Goal: Navigation & Orientation: Find specific page/section

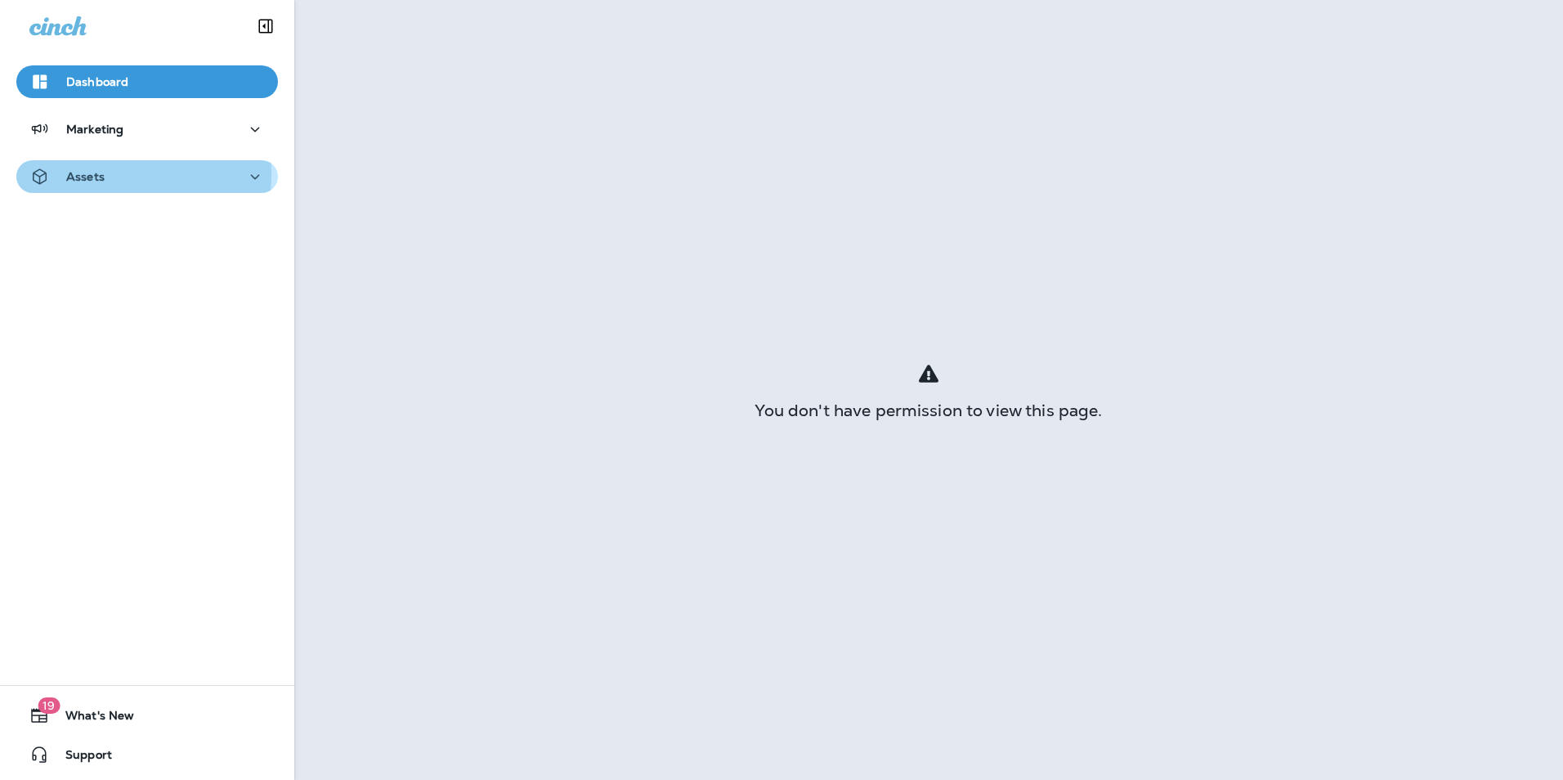
click at [94, 174] on p "Assets" at bounding box center [85, 176] width 38 height 13
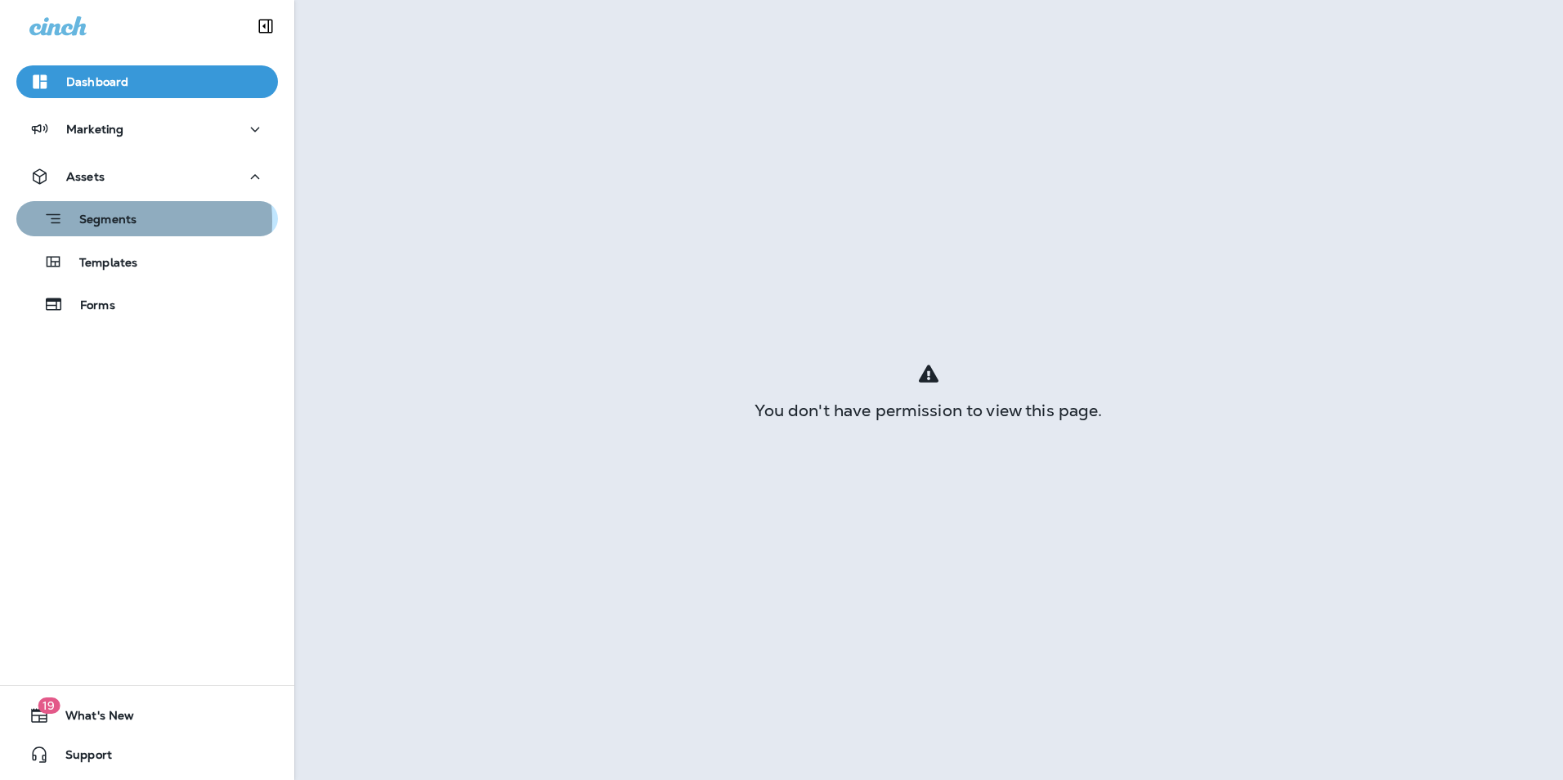
click at [105, 222] on p "Segments" at bounding box center [100, 221] width 74 height 16
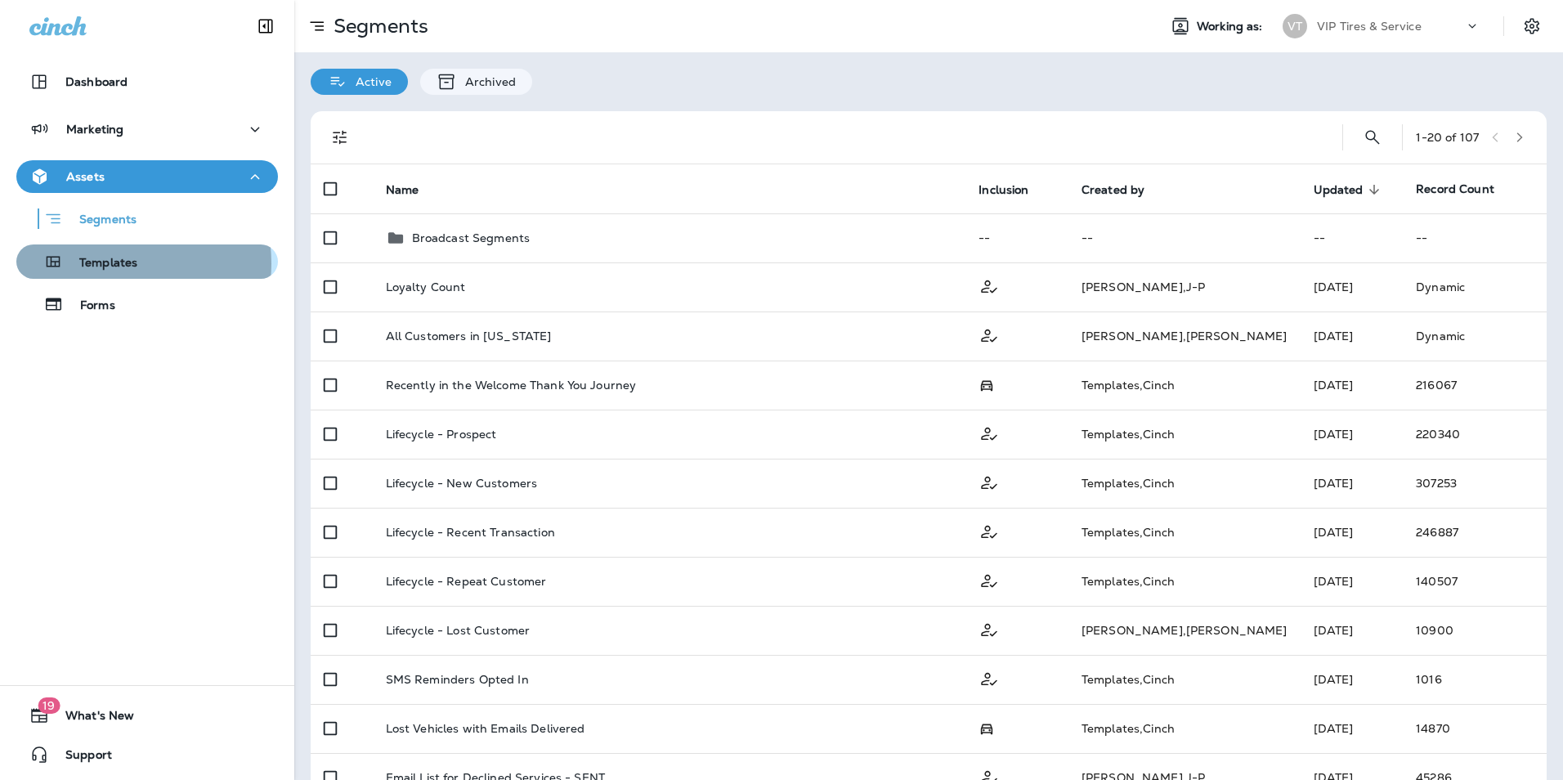
click at [97, 263] on p "Templates" at bounding box center [100, 264] width 74 height 16
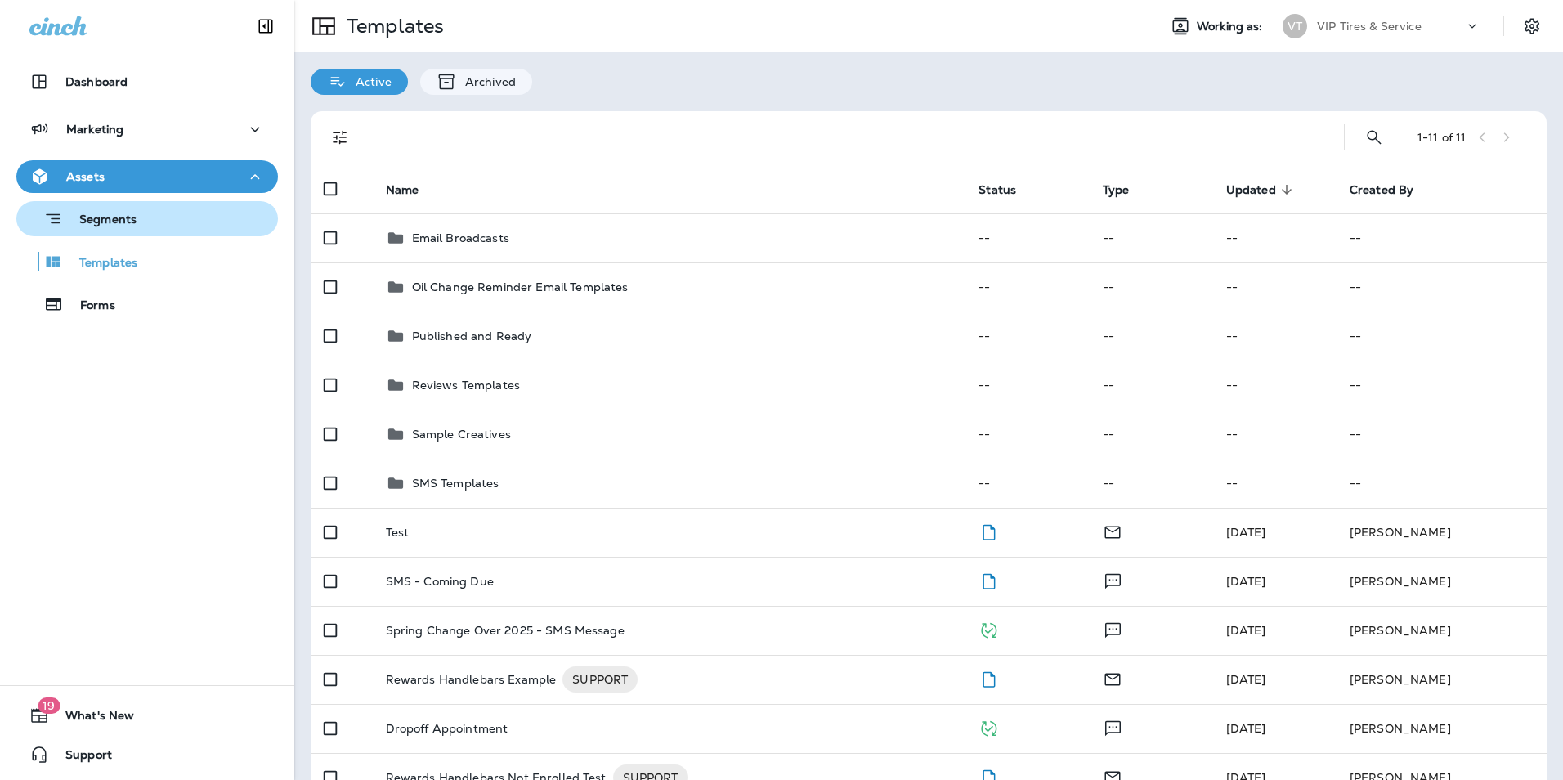
click at [94, 222] on p "Segments" at bounding box center [100, 221] width 74 height 16
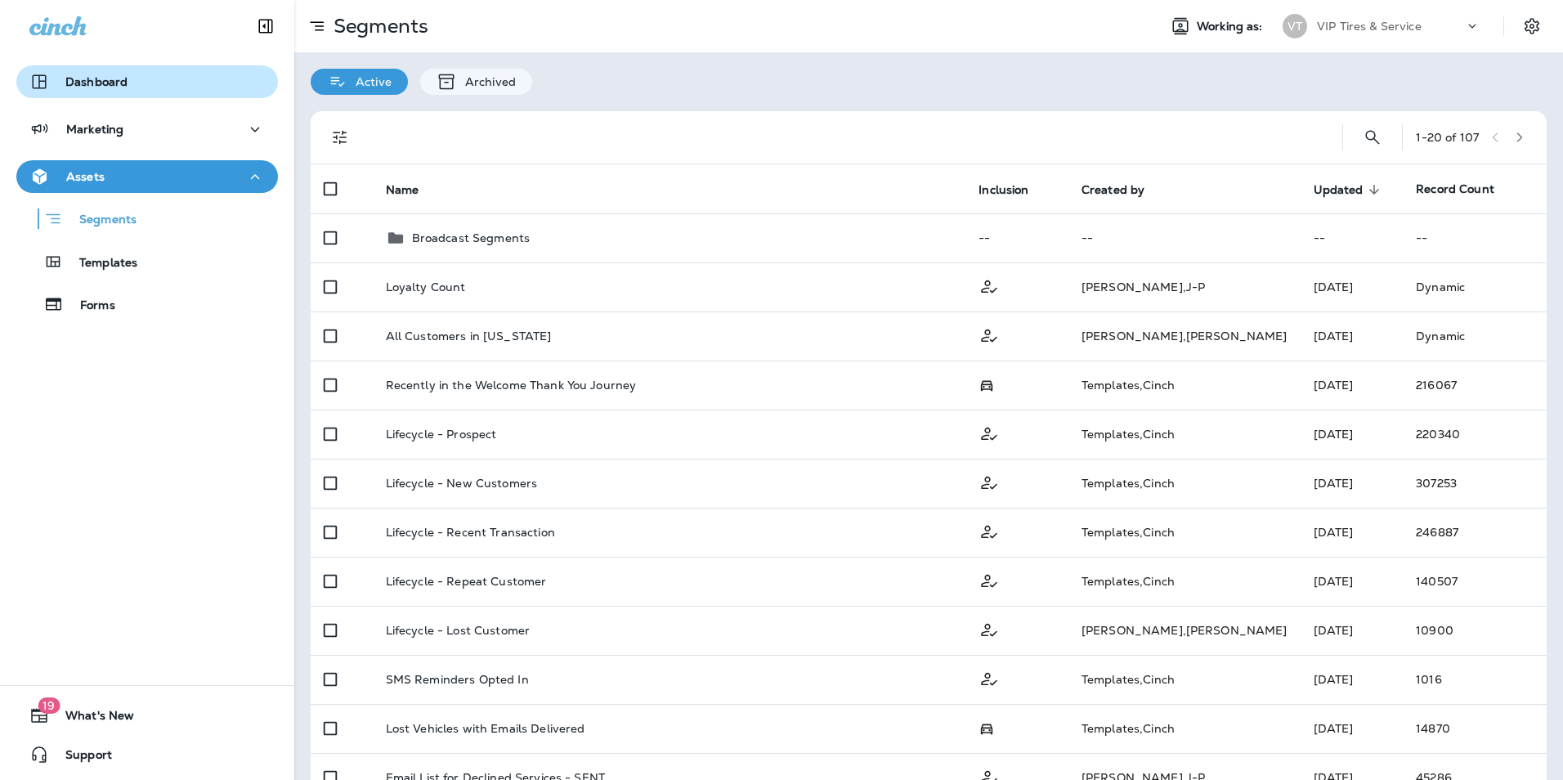
click at [88, 79] on p "Dashboard" at bounding box center [96, 81] width 62 height 13
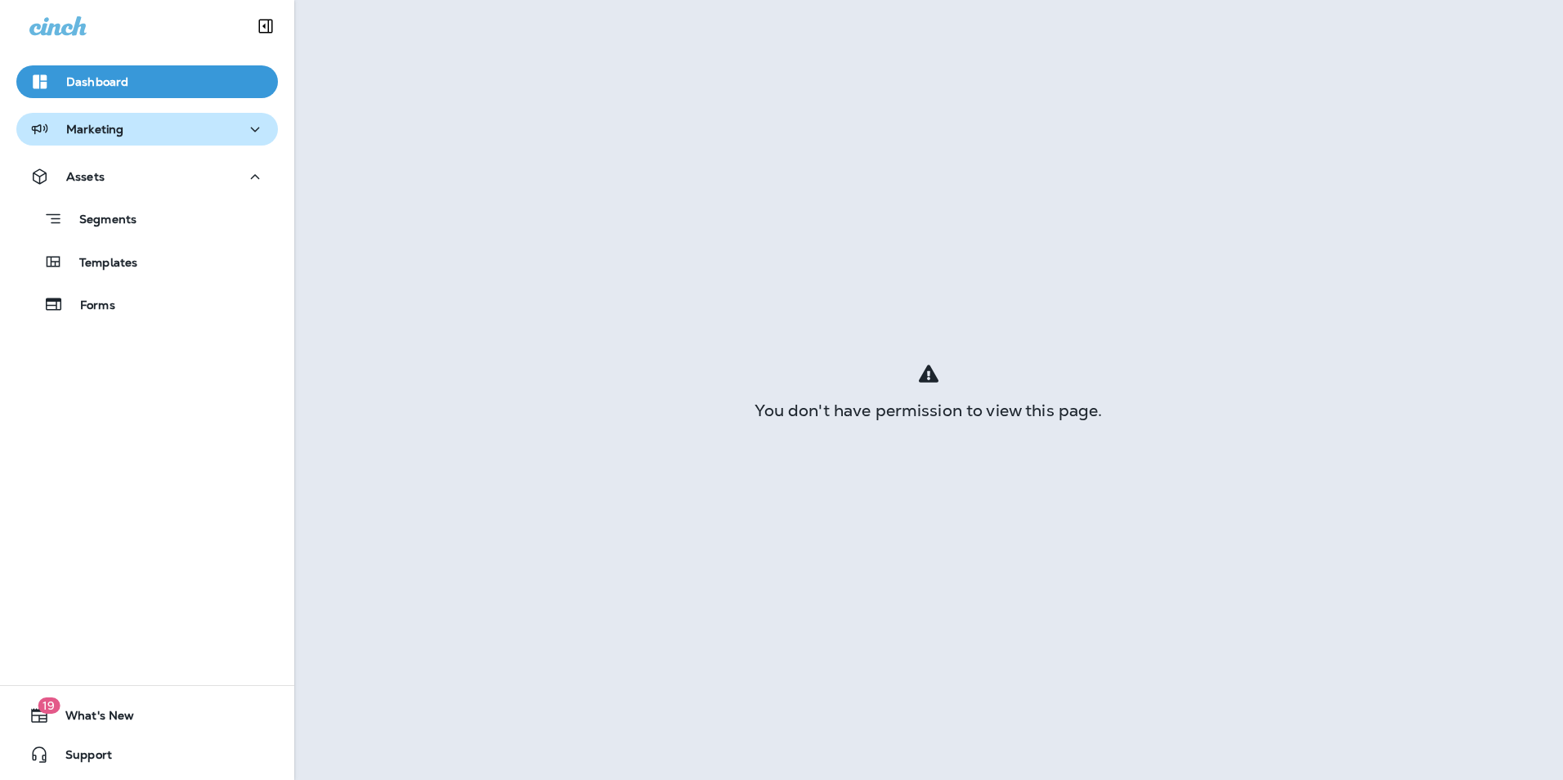
click at [88, 130] on p "Marketing" at bounding box center [94, 129] width 57 height 13
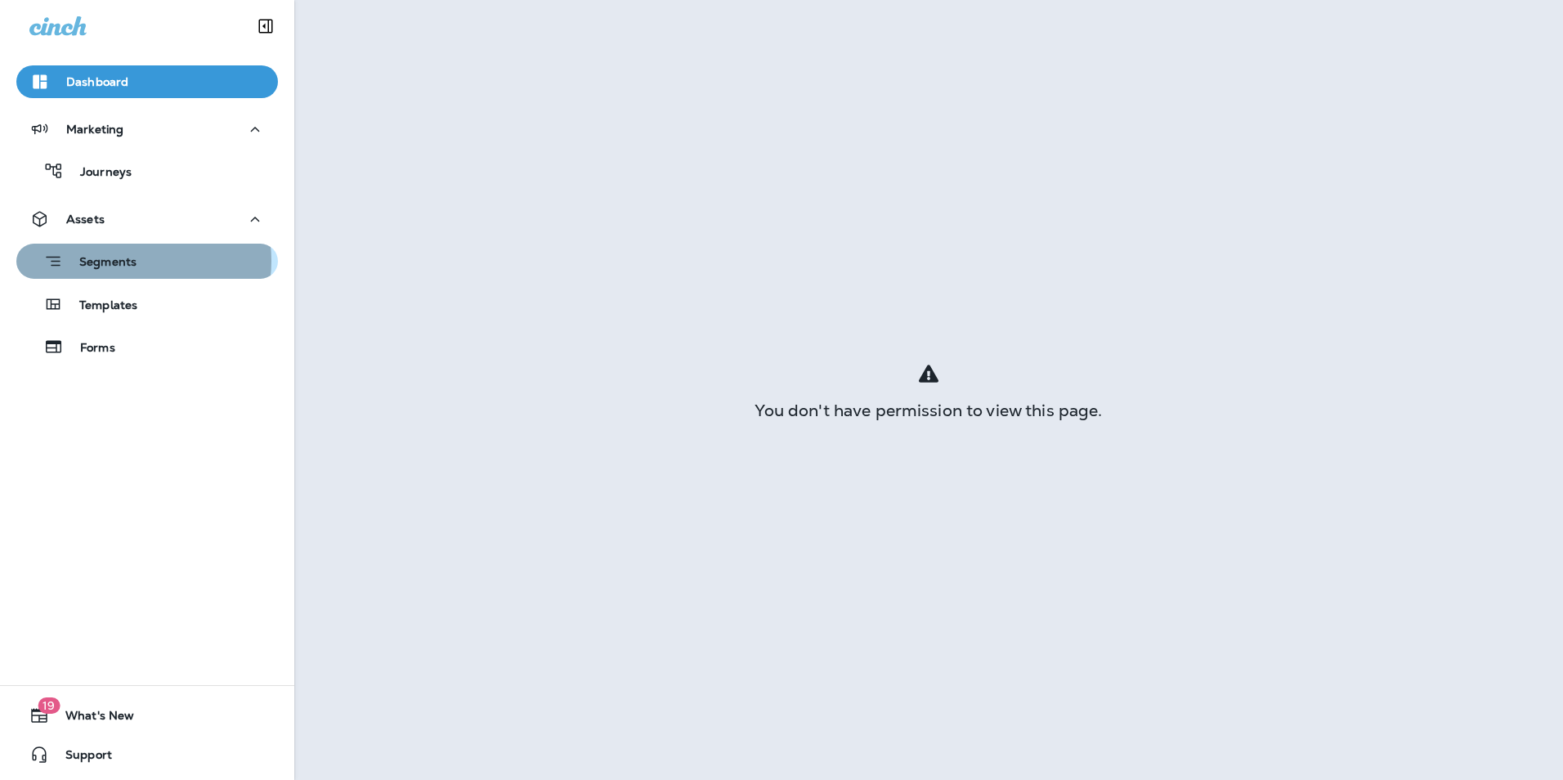
click at [114, 261] on p "Segments" at bounding box center [100, 263] width 74 height 16
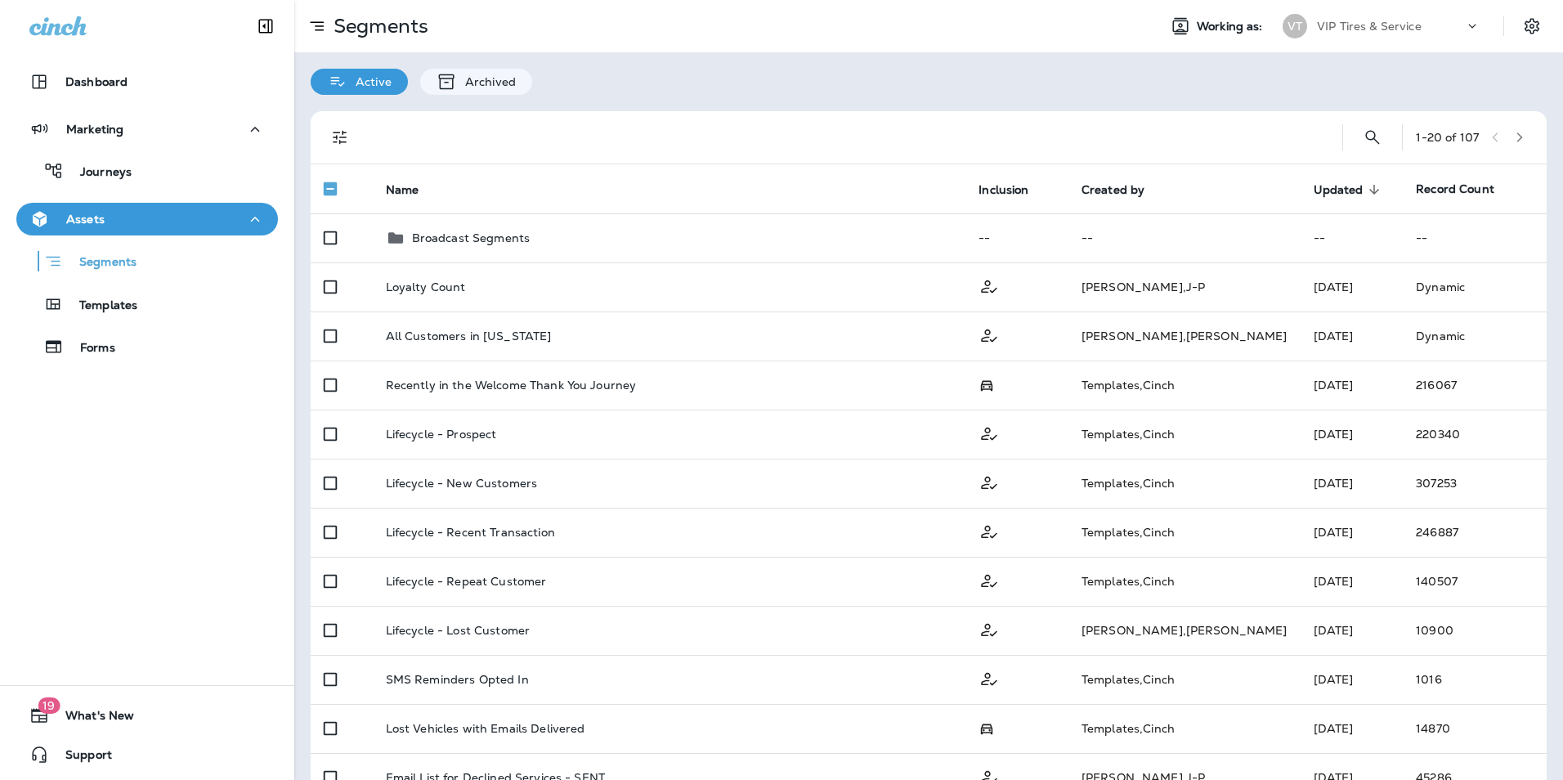
click at [1464, 26] on icon at bounding box center [1472, 26] width 16 height 16
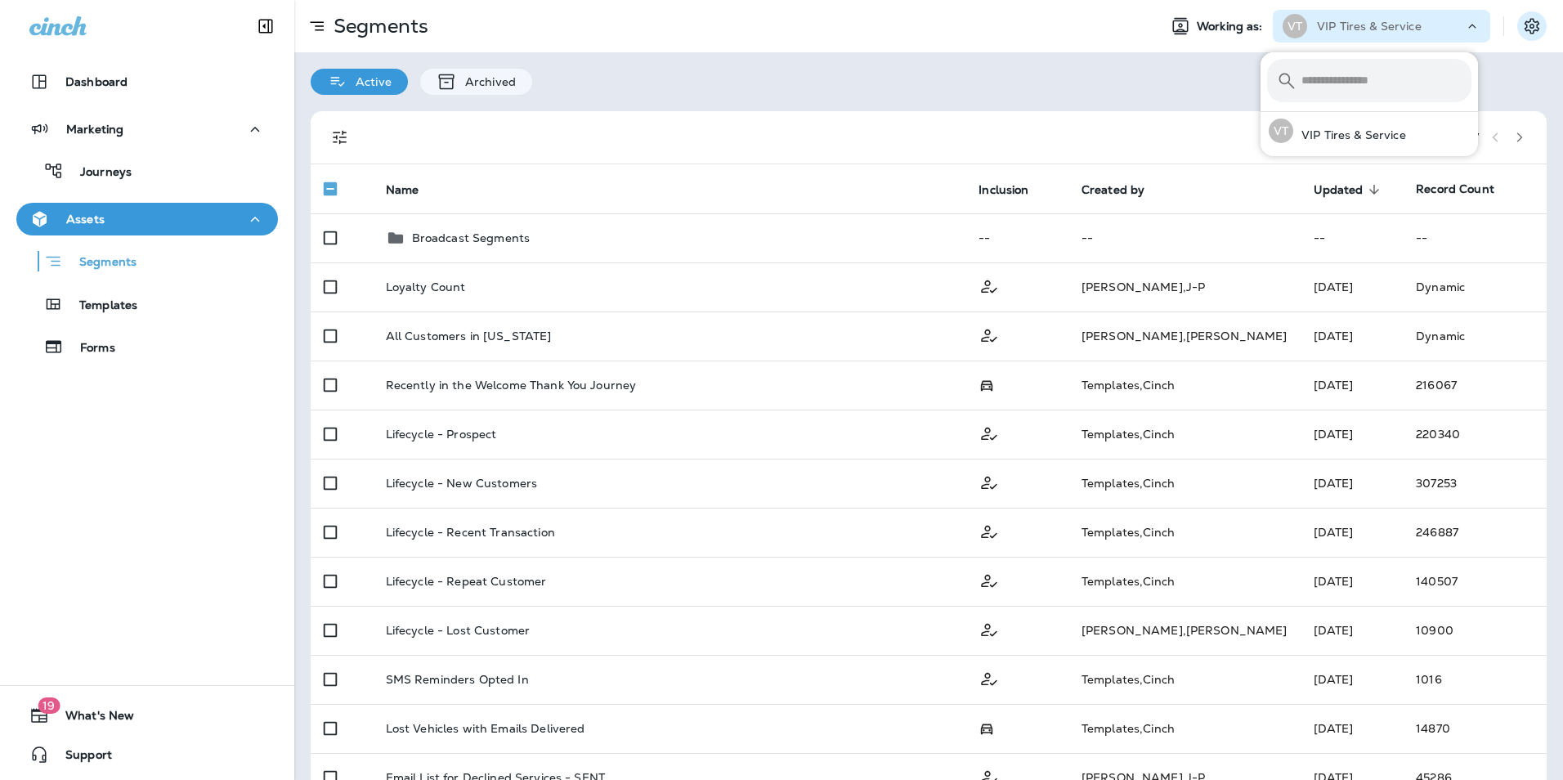
click at [1522, 29] on icon "Settings" at bounding box center [1532, 26] width 20 height 20
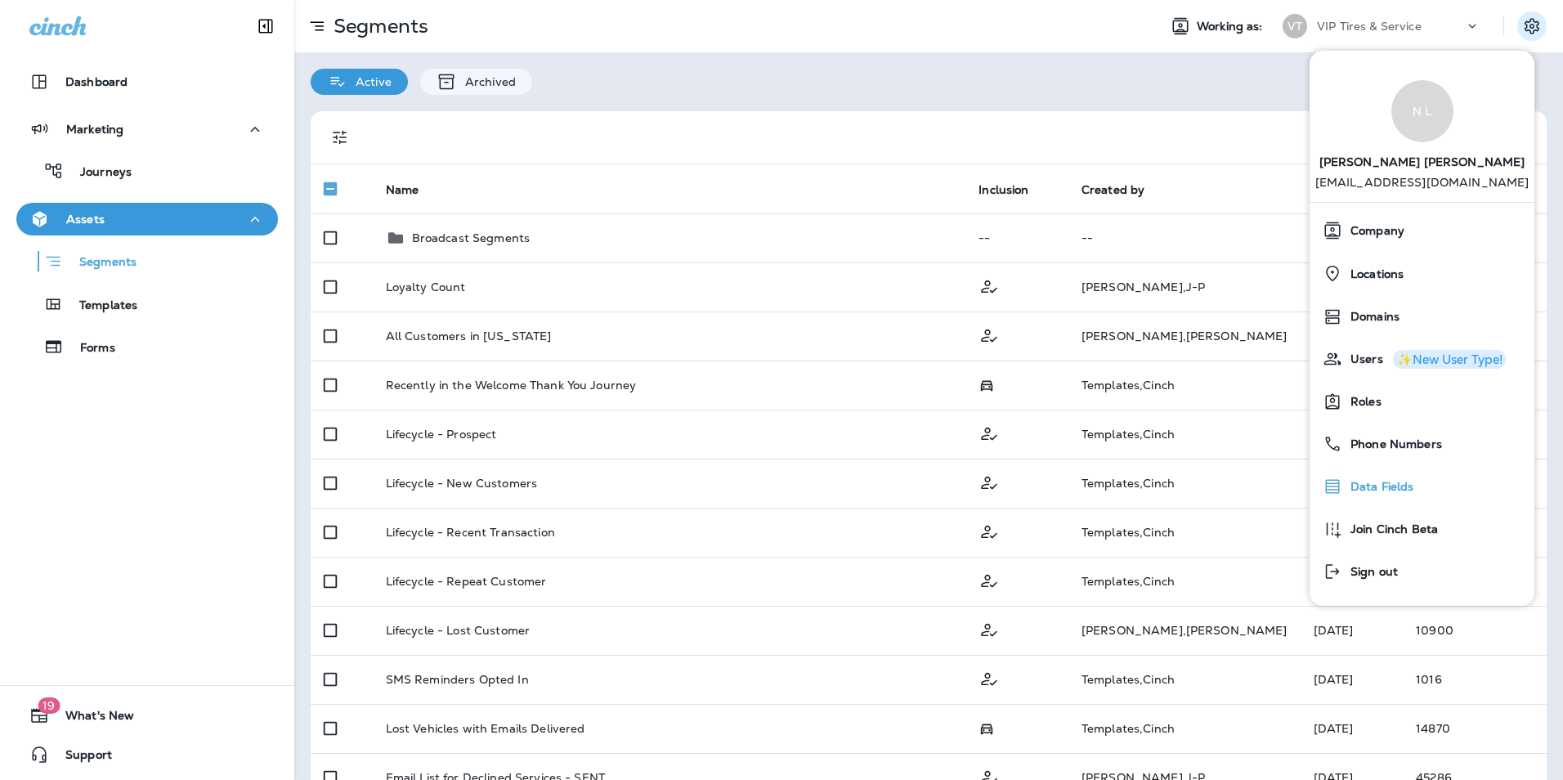
click at [1362, 486] on span "Data Fields" at bounding box center [1378, 487] width 72 height 14
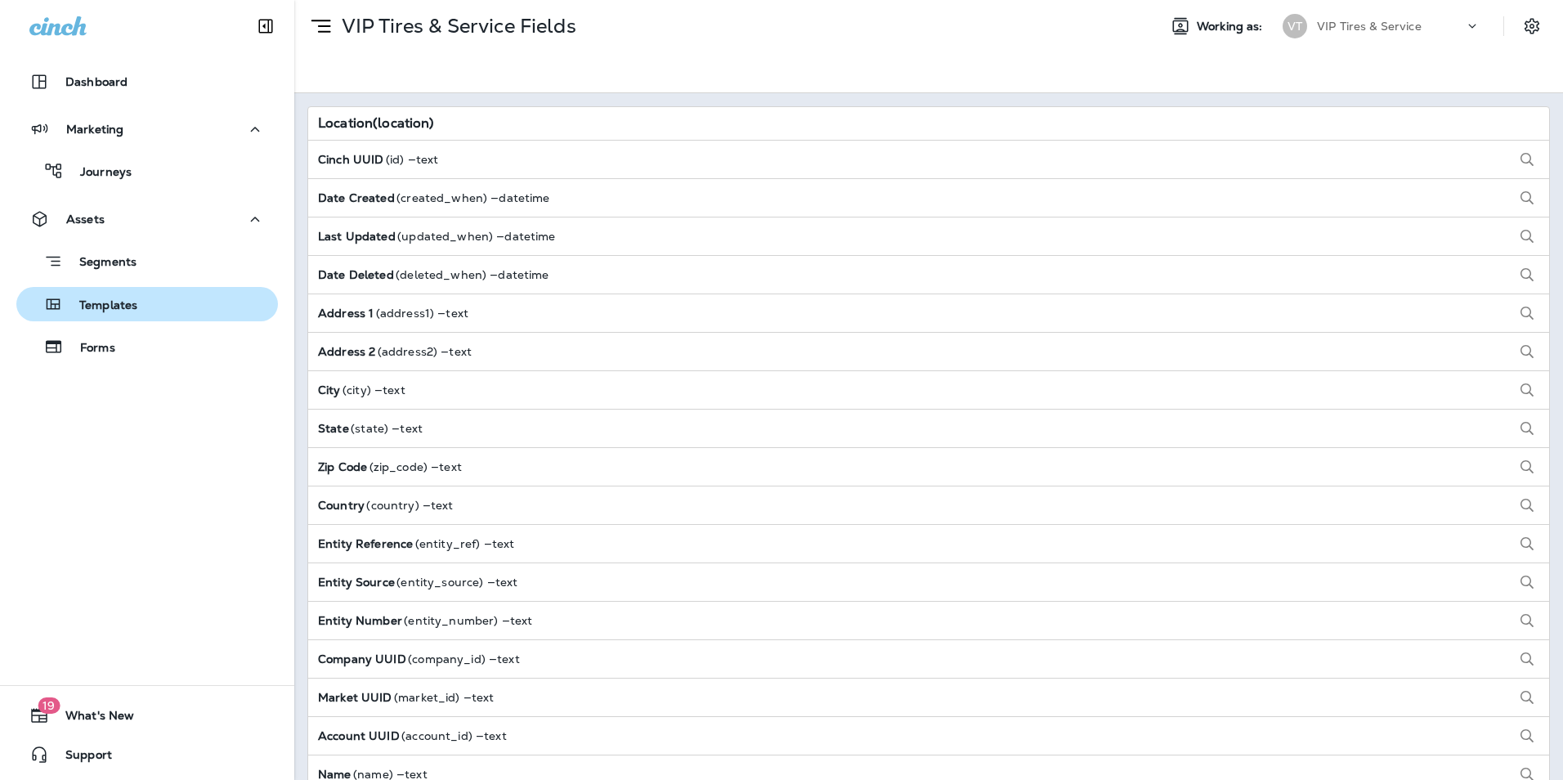
click at [94, 305] on p "Templates" at bounding box center [100, 306] width 74 height 16
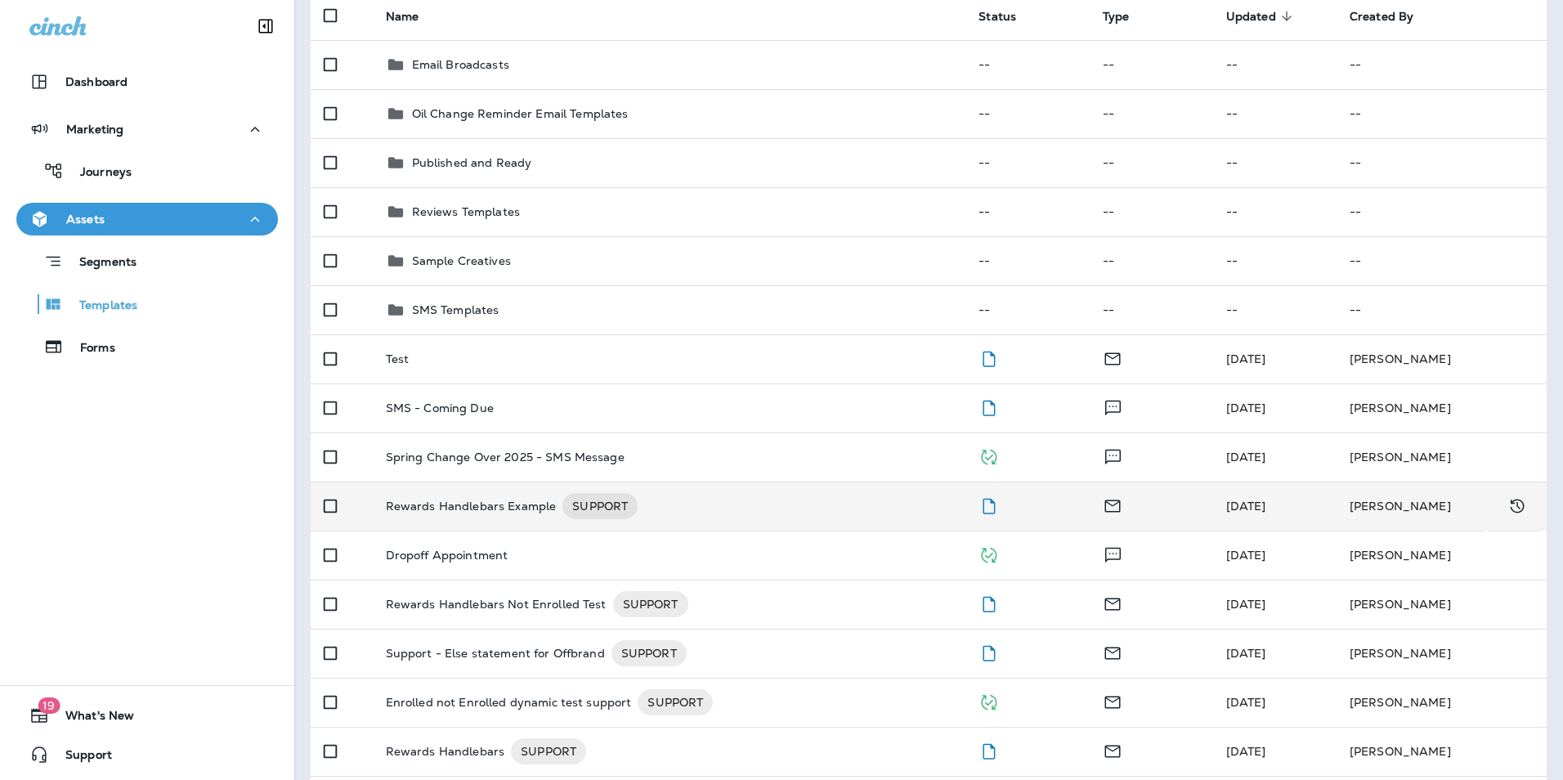
scroll to position [39, 0]
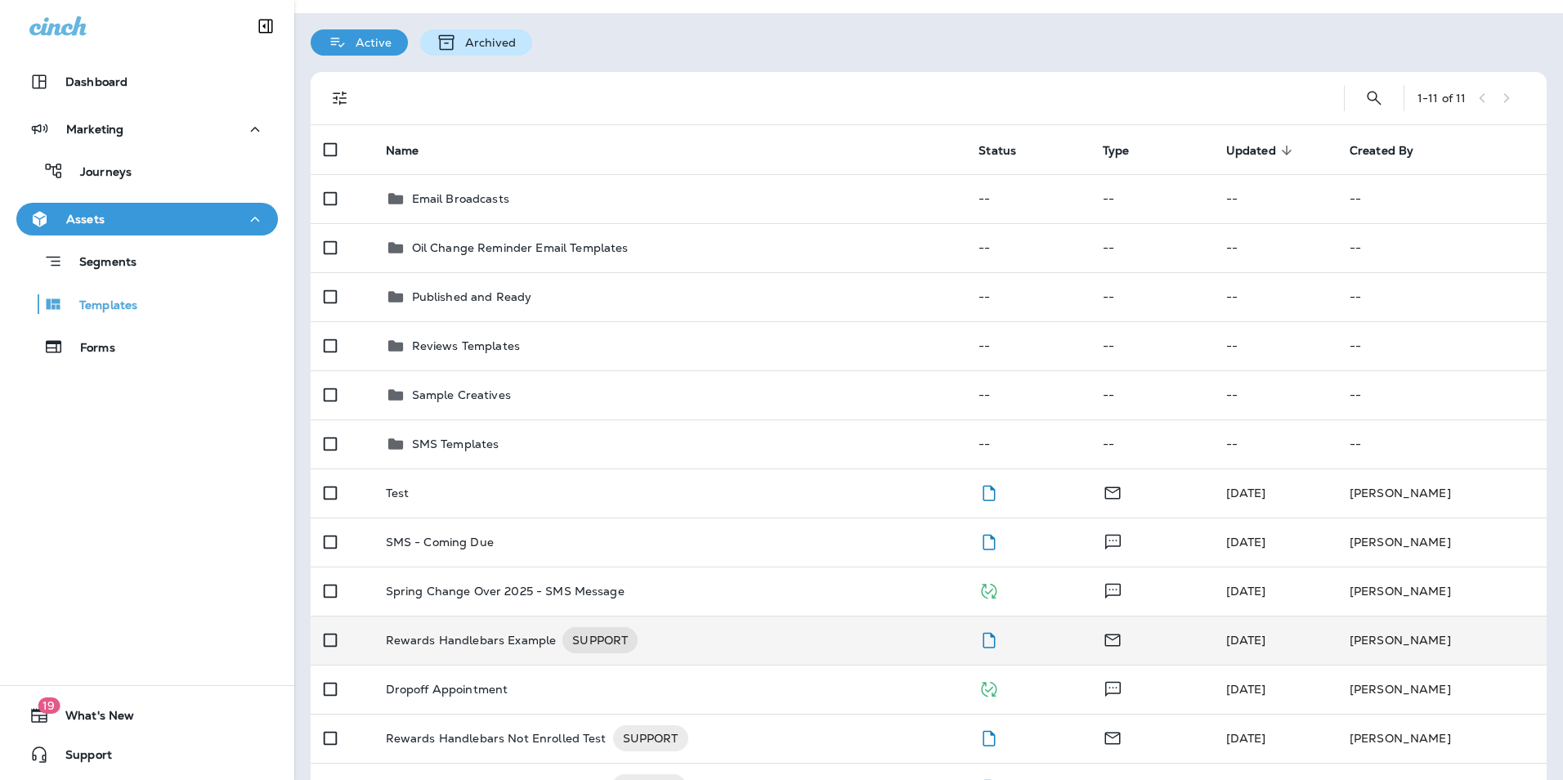
click at [494, 48] on p "Archived" at bounding box center [486, 42] width 59 height 13
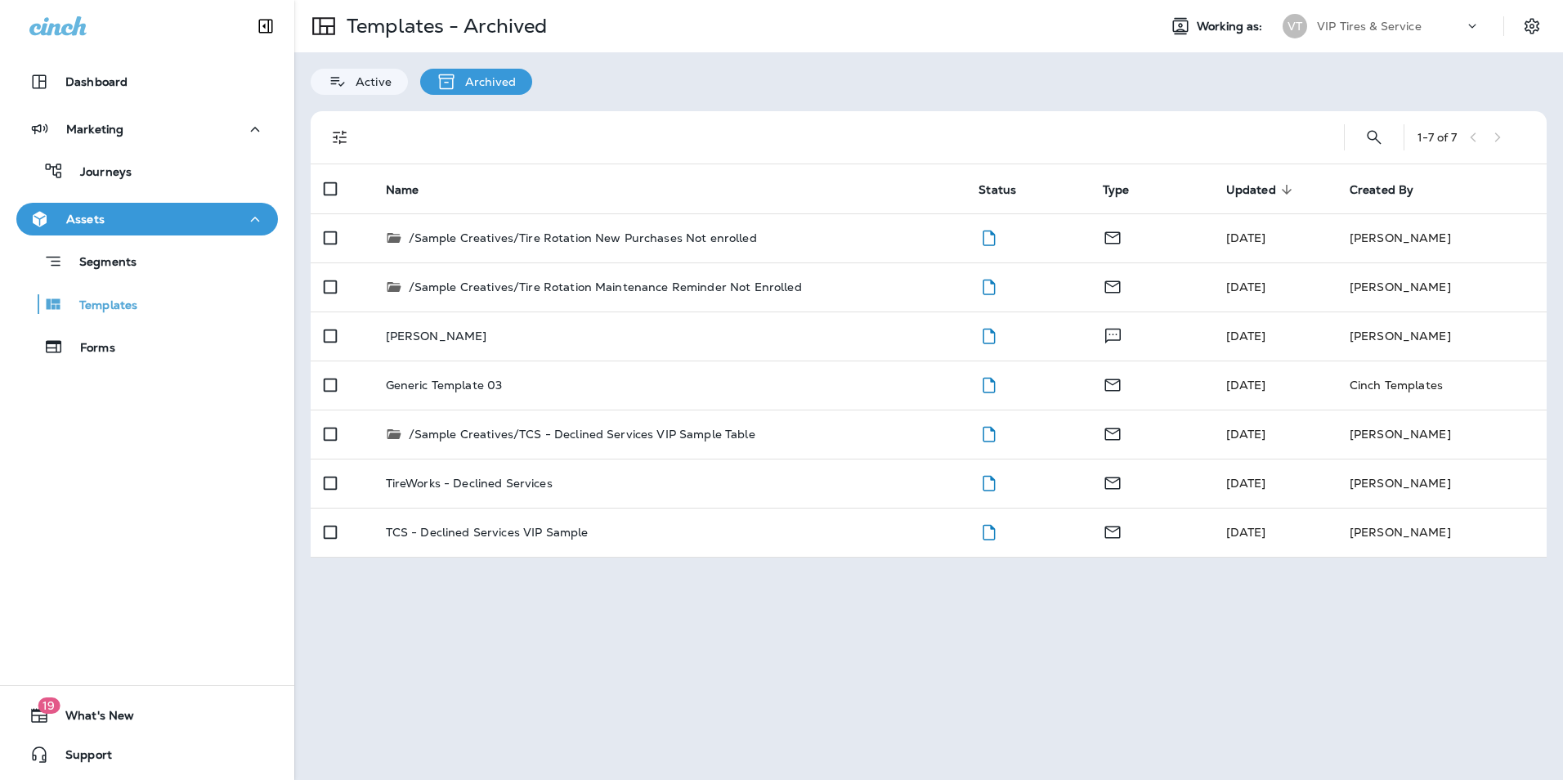
click at [1472, 29] on icon at bounding box center [1472, 26] width 16 height 16
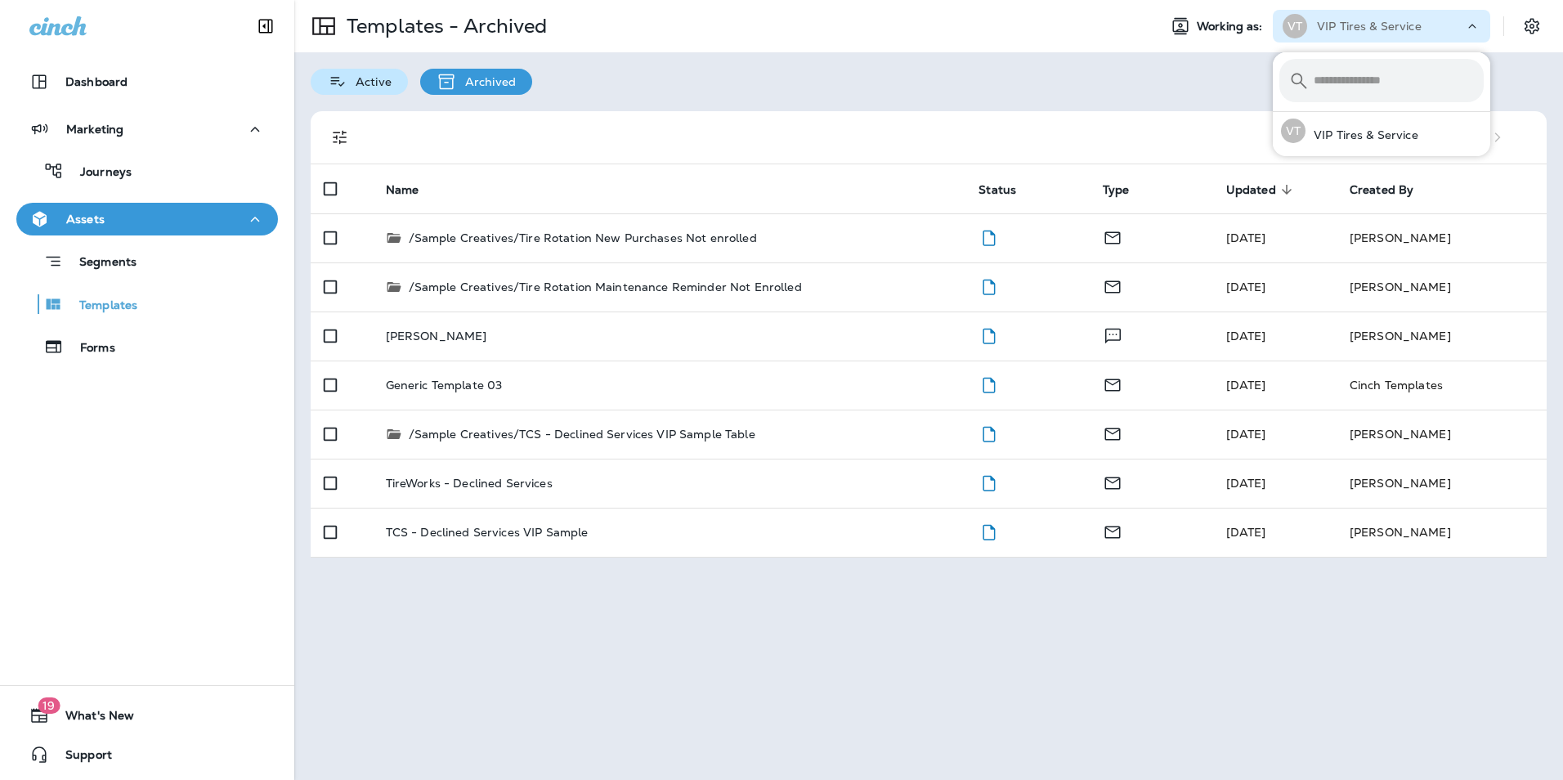
click at [379, 80] on p "Active" at bounding box center [369, 81] width 44 height 13
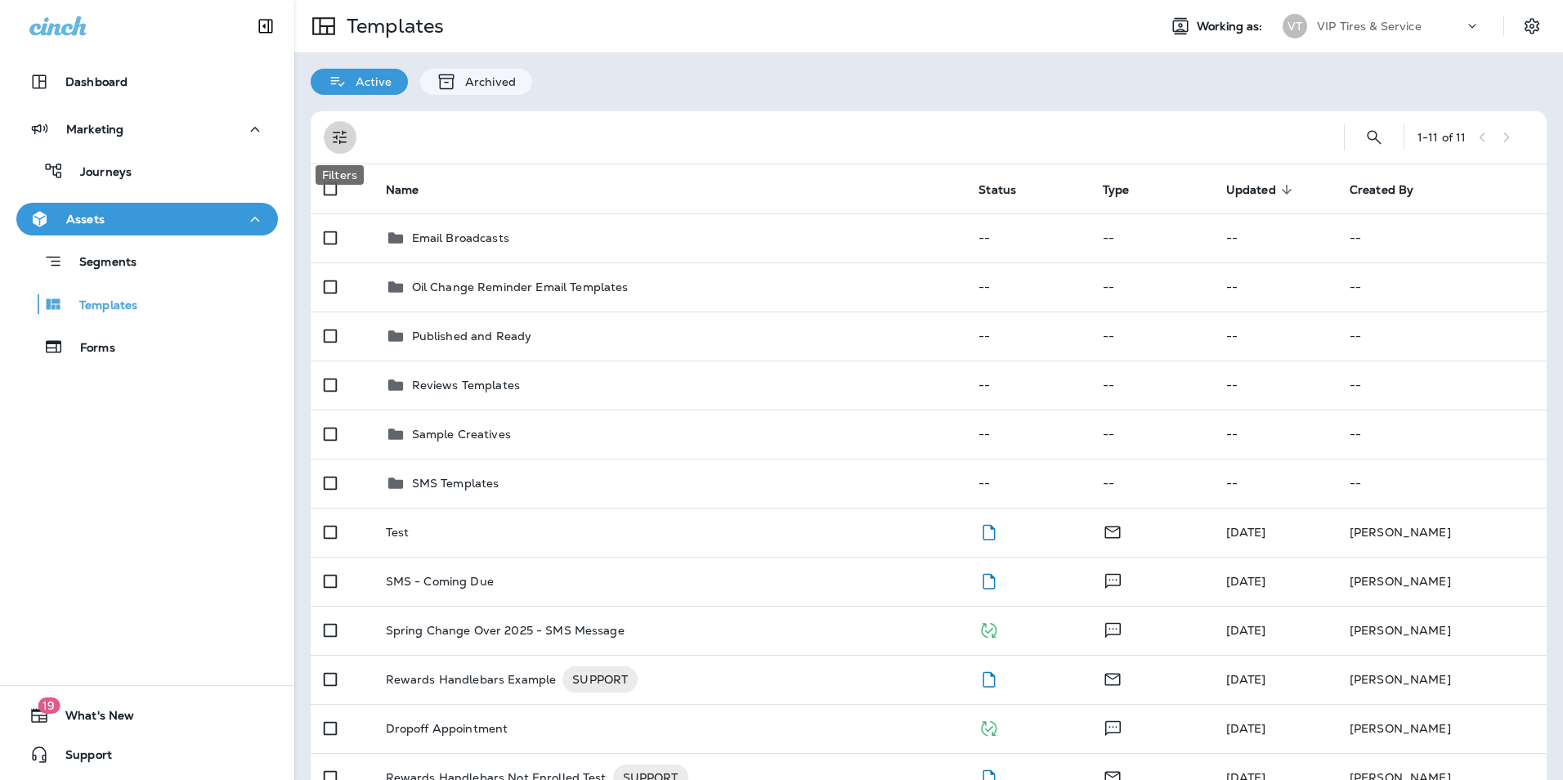
click at [340, 138] on icon "Filters" at bounding box center [340, 138] width 20 height 20
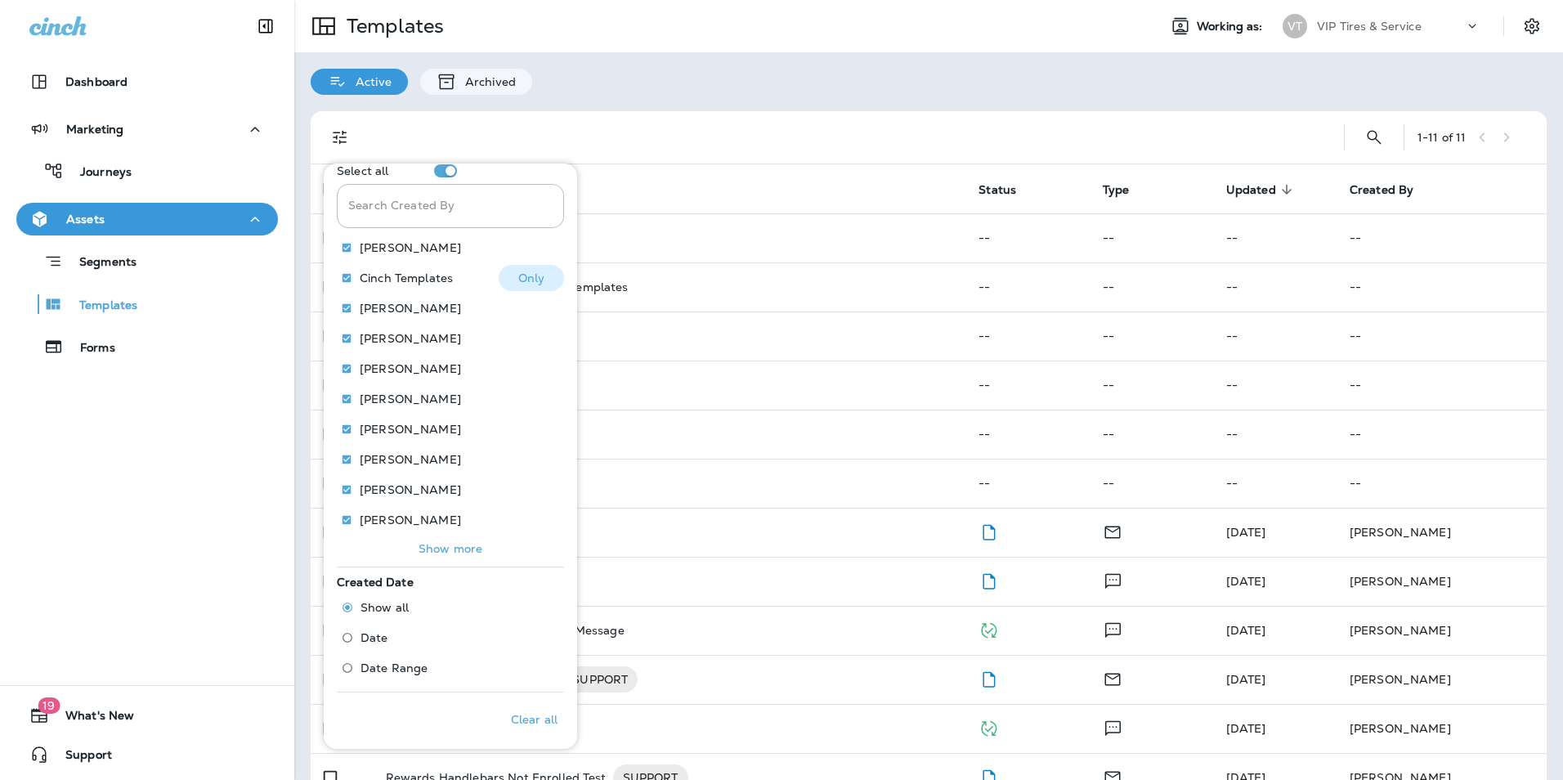
scroll to position [711, 0]
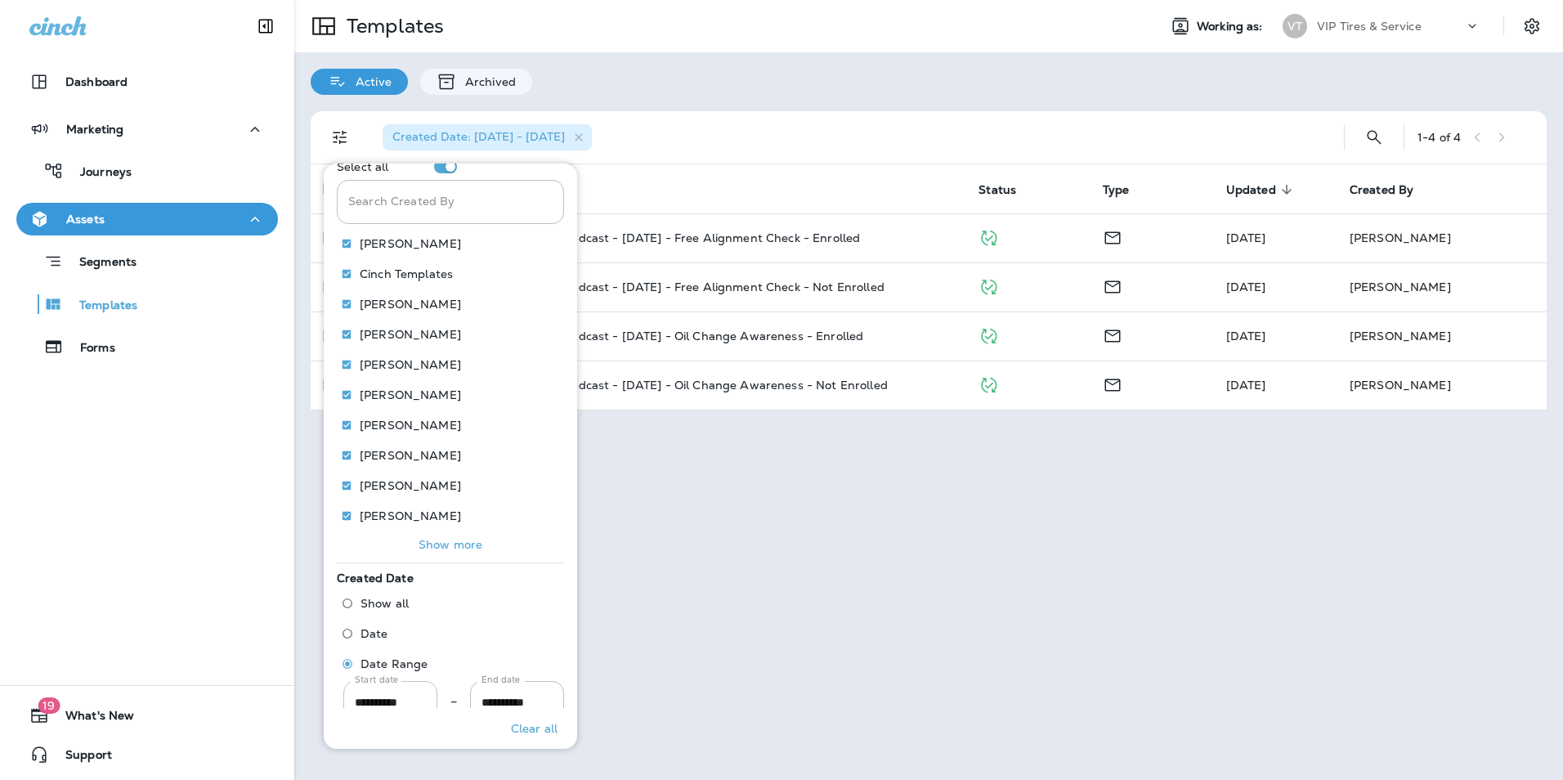
click at [382, 706] on input "**********" at bounding box center [390, 702] width 94 height 43
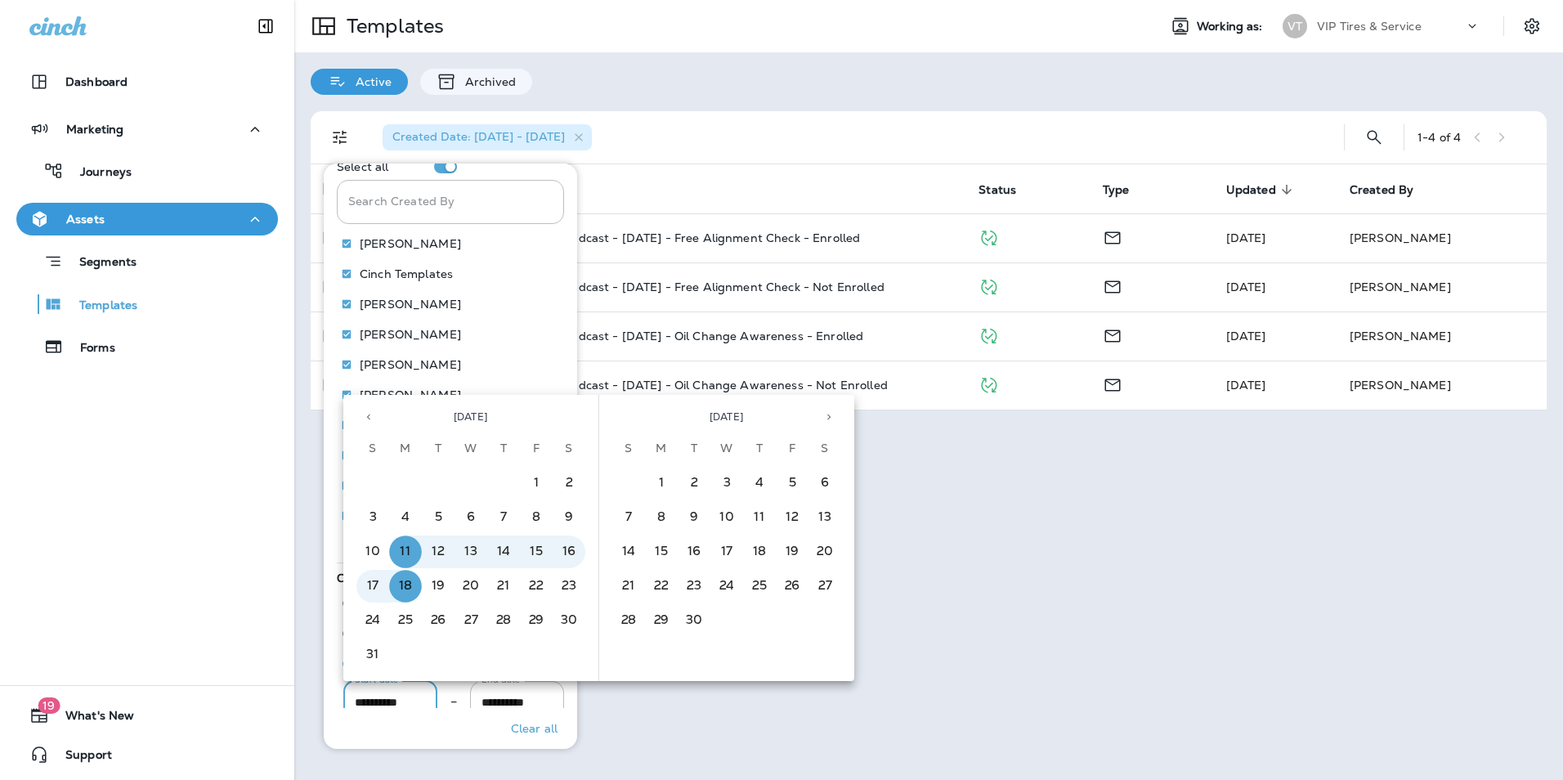
type input "**********"
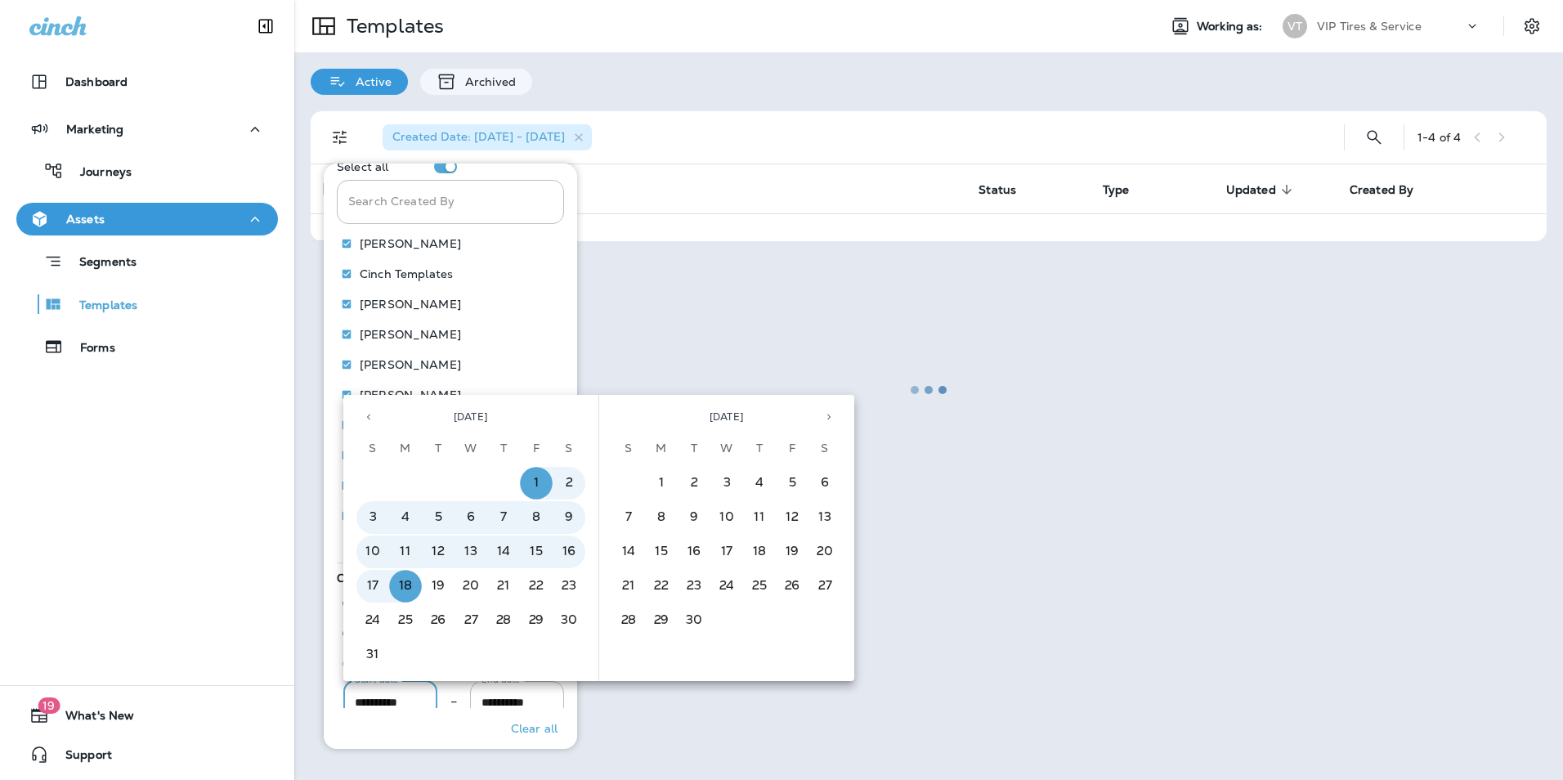
scroll to position [0, 2]
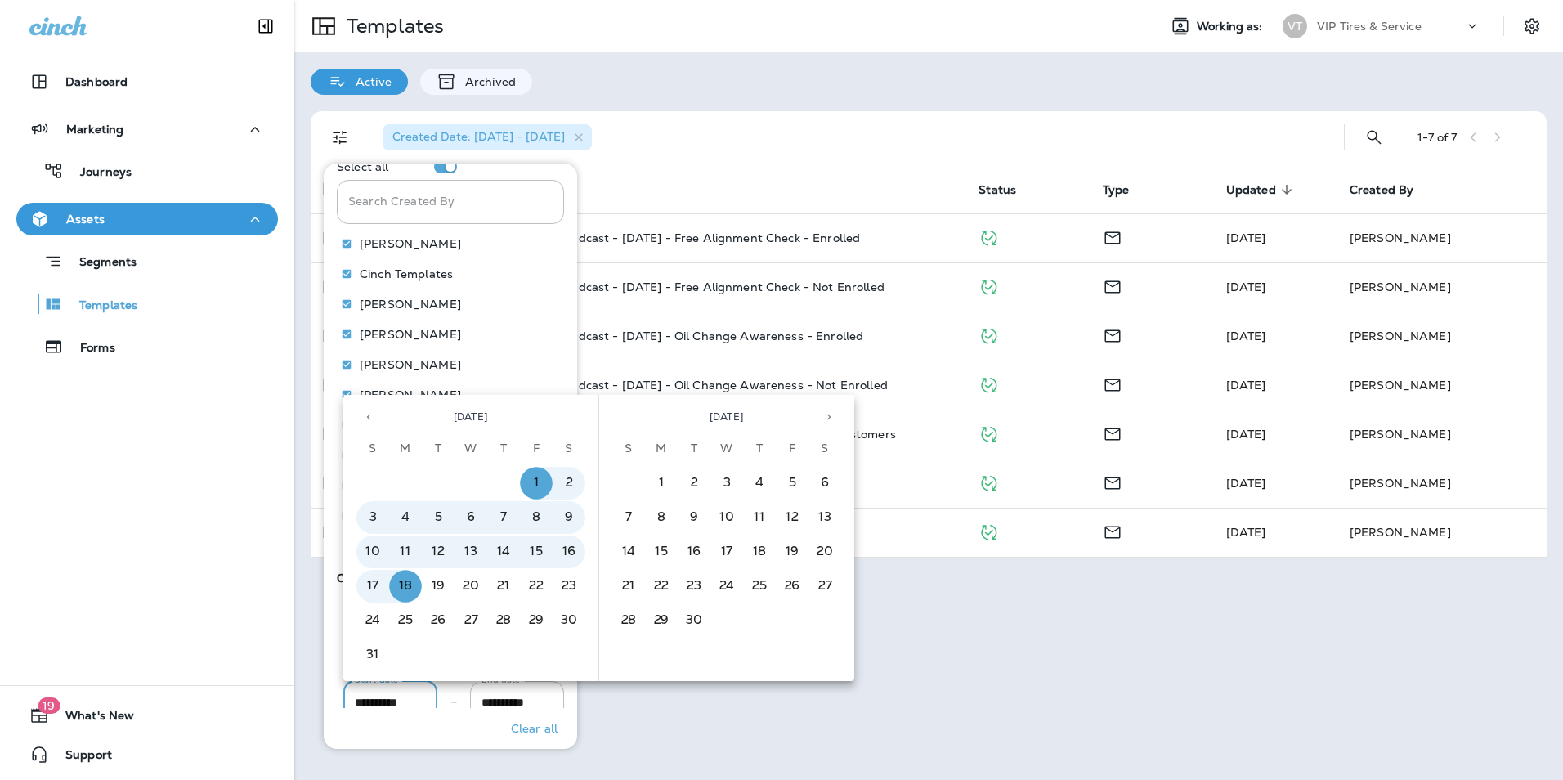
click at [648, 731] on div "Templates Working as: VT VIP Tires & Service Active Archived Created Date: [DAT…" at bounding box center [928, 390] width 1269 height 780
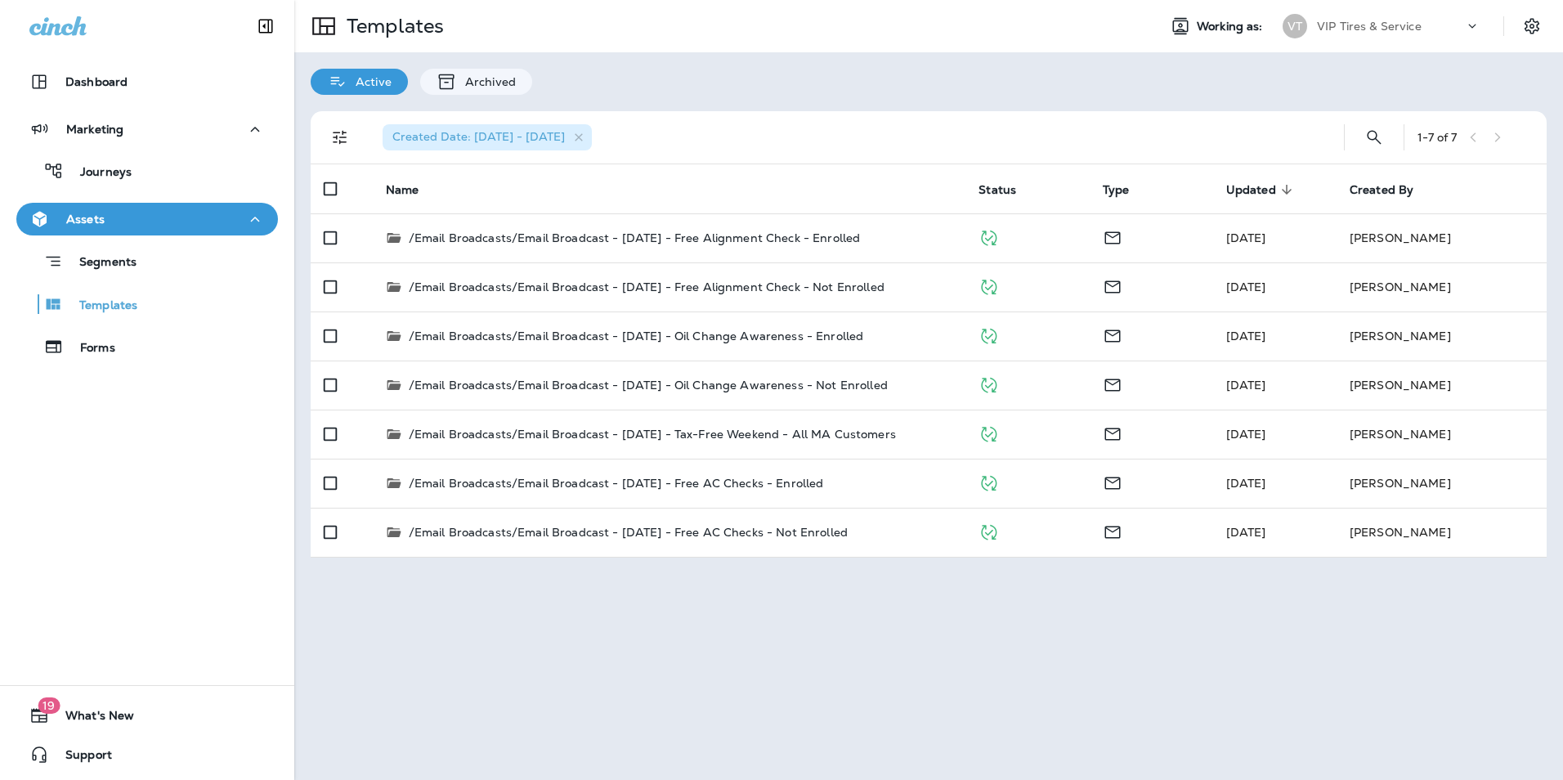
click at [635, 590] on div "Templates Working as: VT VIP Tires & Service Active Archived Created Date: [DAT…" at bounding box center [928, 390] width 1269 height 780
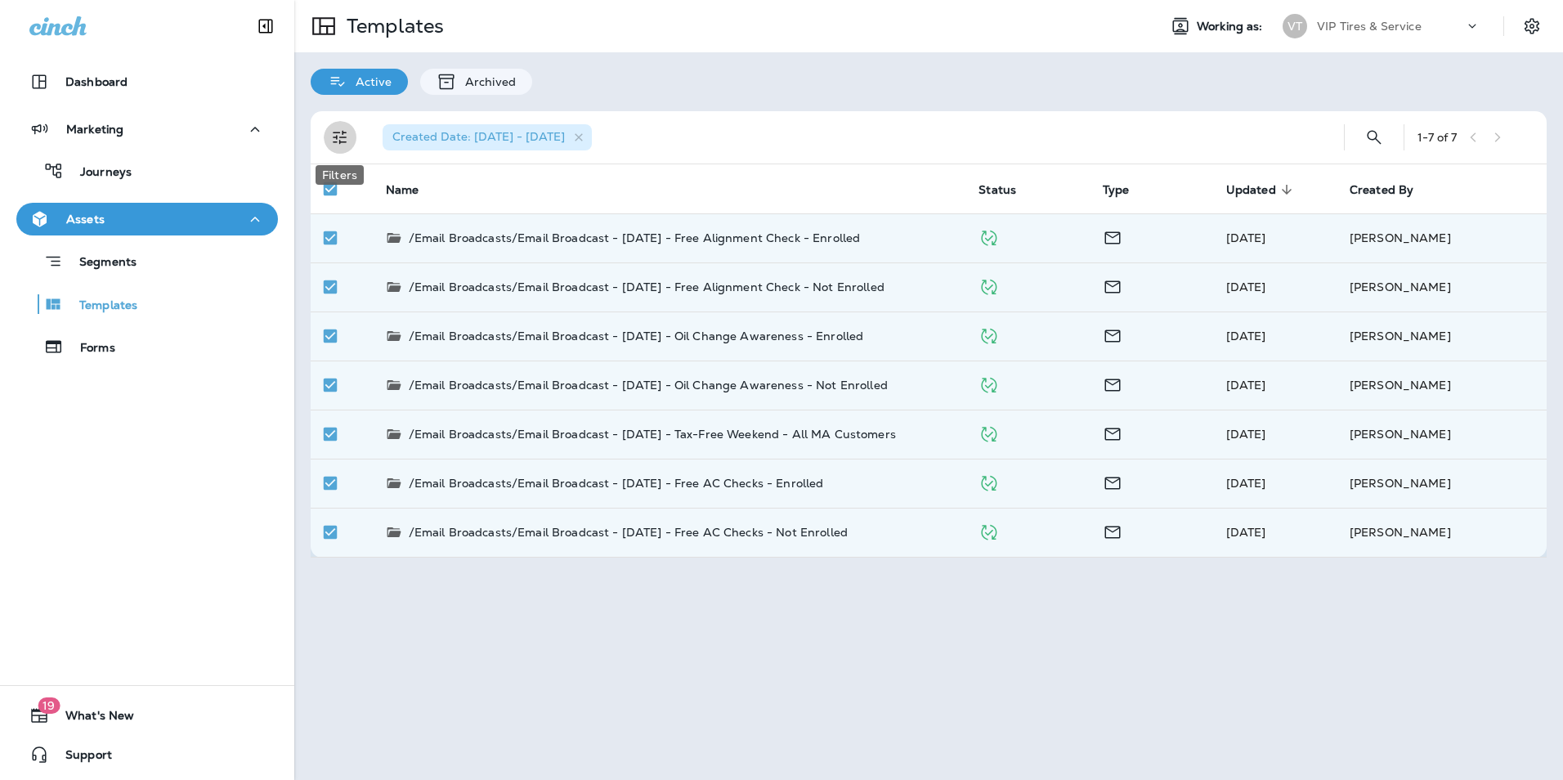
click at [337, 136] on icon "Filters" at bounding box center [340, 138] width 14 height 14
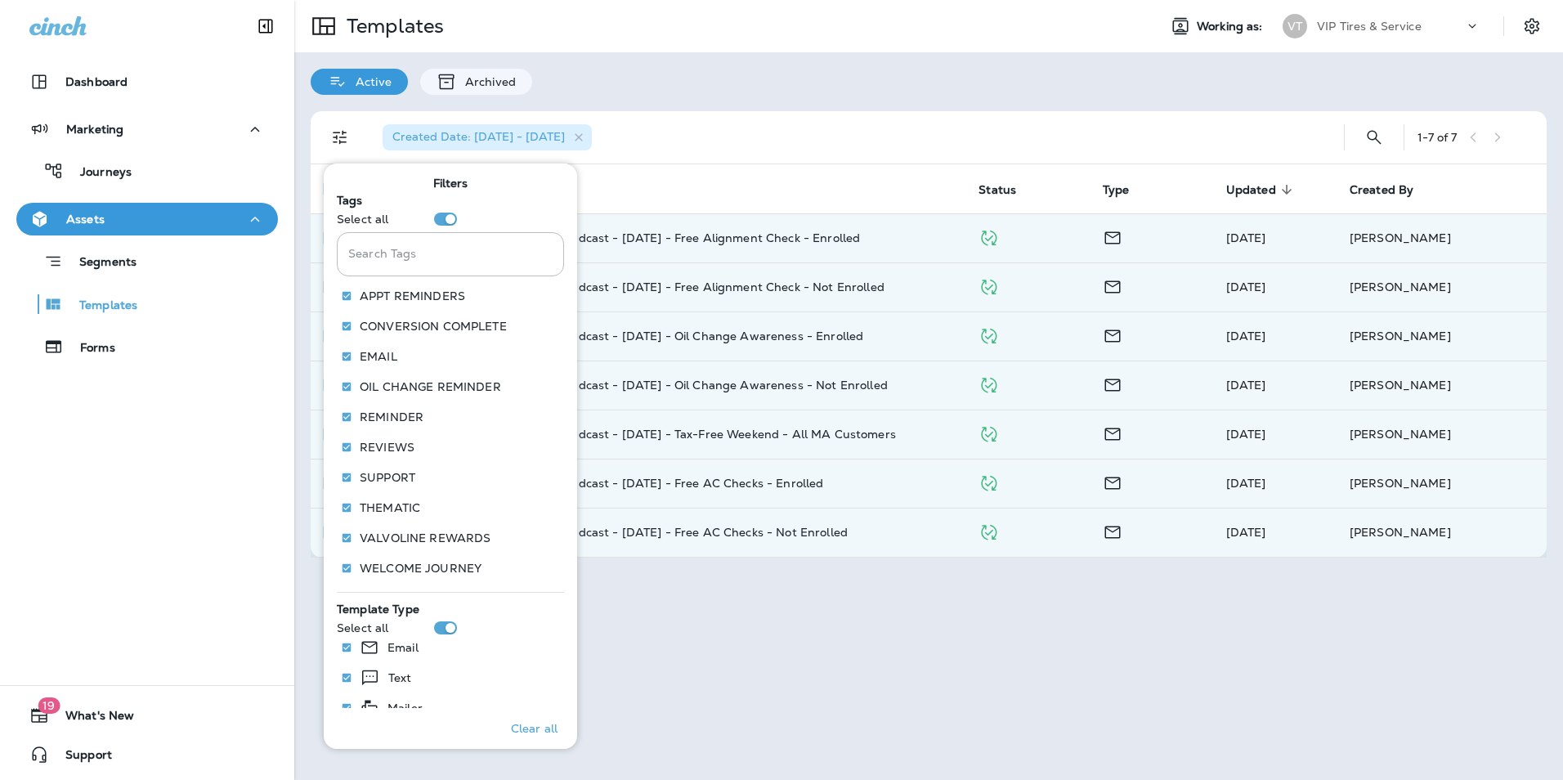
click at [714, 121] on div "Created Date: [DATE] - [DATE]" at bounding box center [844, 137] width 948 height 52
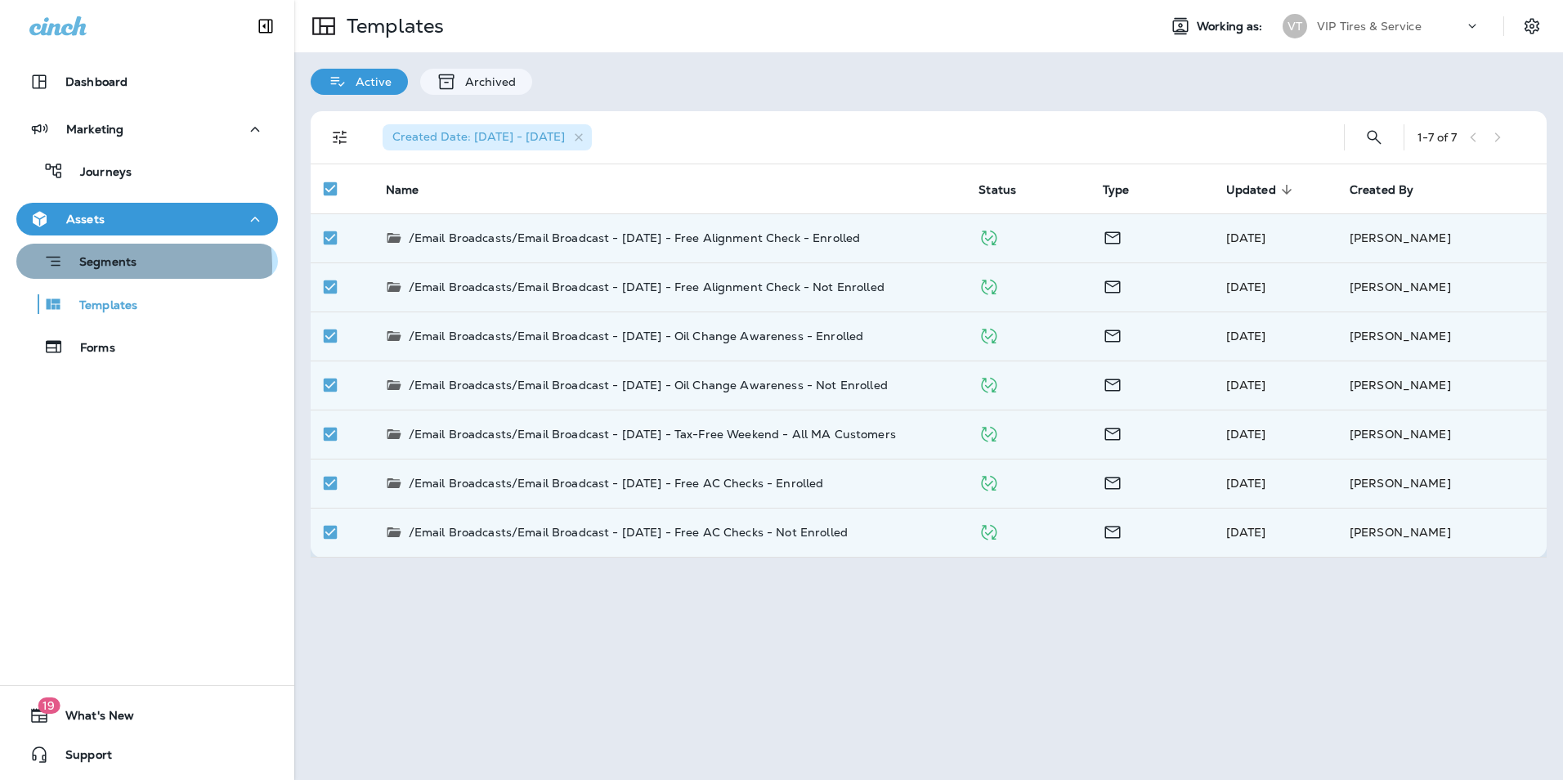
click at [110, 266] on p "Segments" at bounding box center [100, 263] width 74 height 16
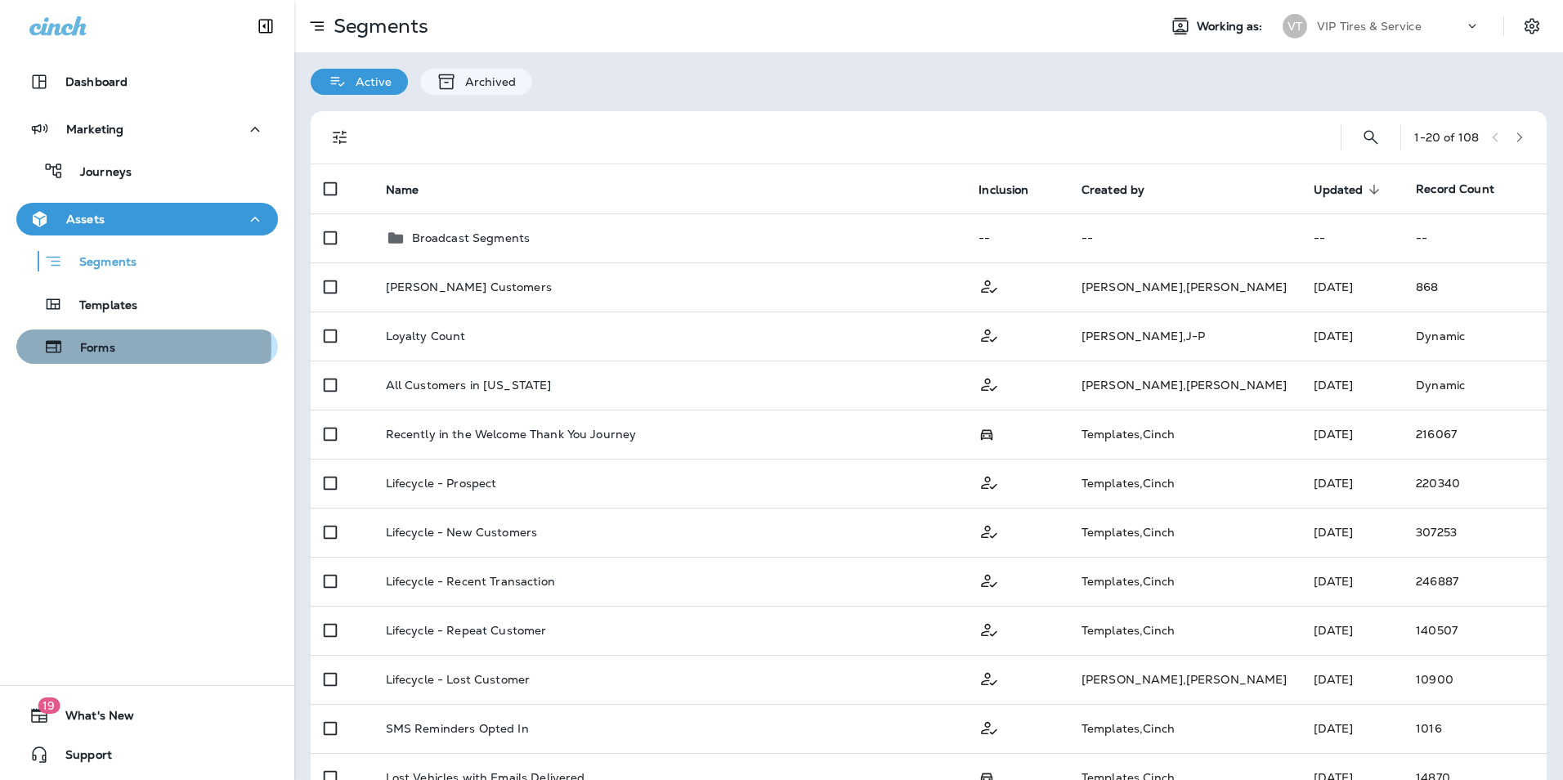
click at [107, 346] on p "Forms" at bounding box center [90, 349] width 52 height 16
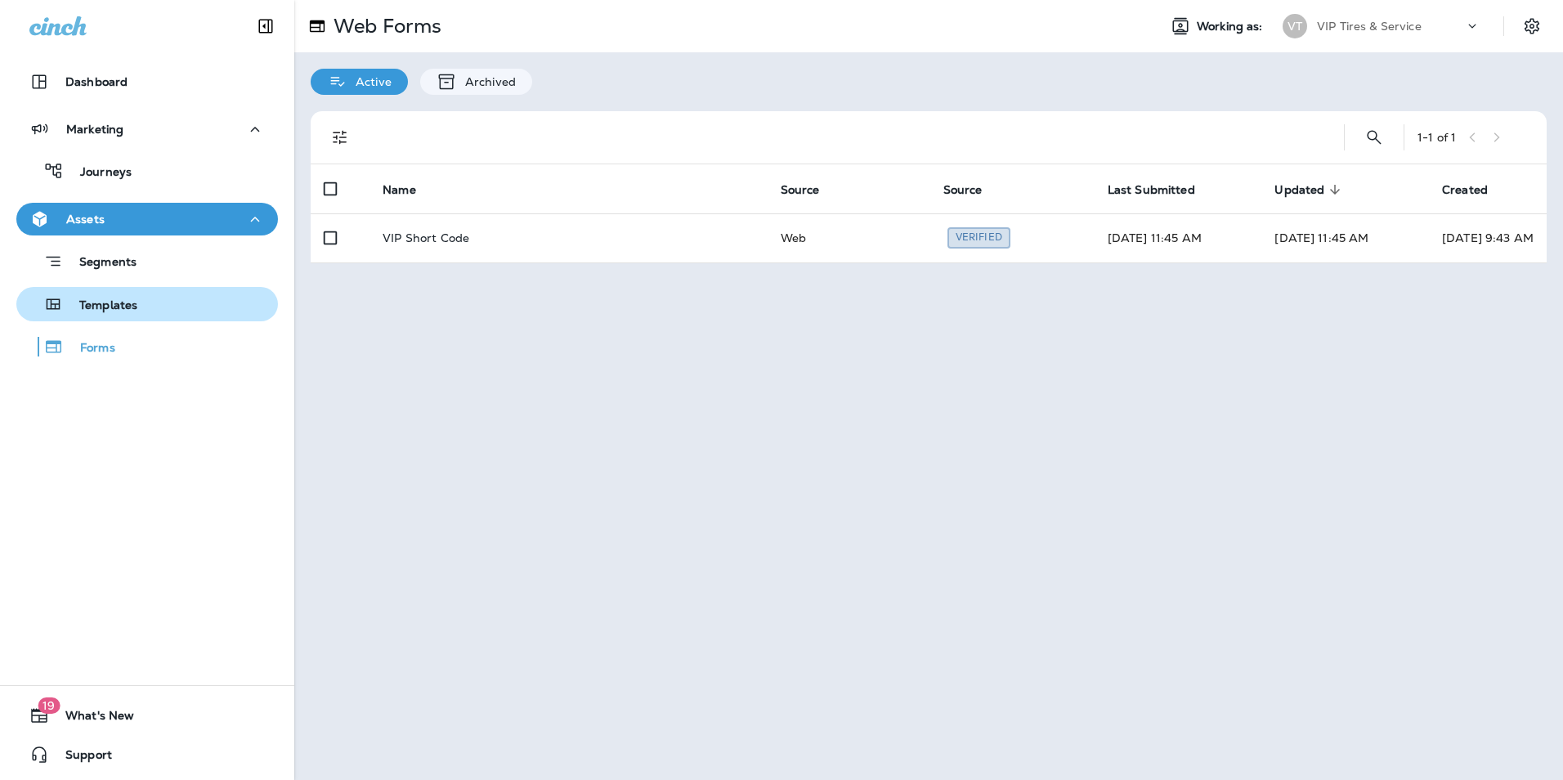
click at [107, 311] on p "Templates" at bounding box center [100, 306] width 74 height 16
